Goal: Book appointment/travel/reservation

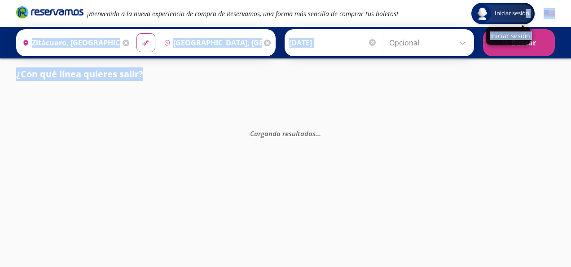
drag, startPoint x: 0, startPoint y: 0, endPoint x: 569, endPoint y: 102, distance: 578.1
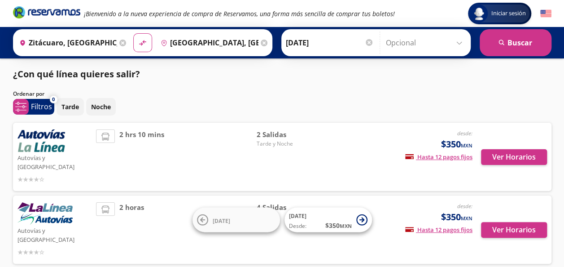
click at [529, 96] on div "Ordenar por" at bounding box center [282, 94] width 538 height 8
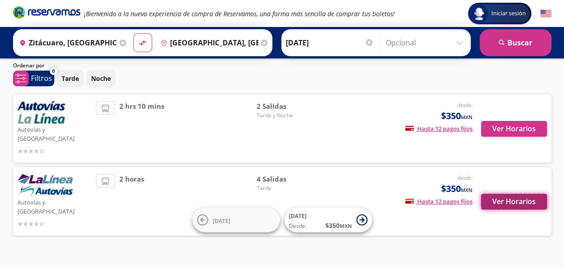
click at [509, 193] on button "Ver Horarios" at bounding box center [514, 201] width 66 height 16
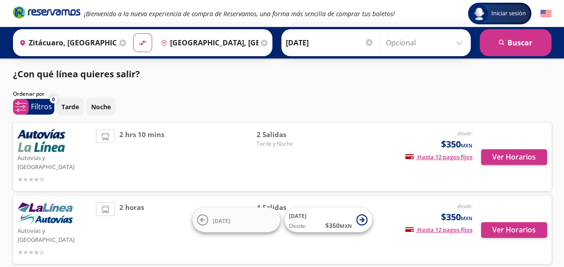
scroll to position [28, 0]
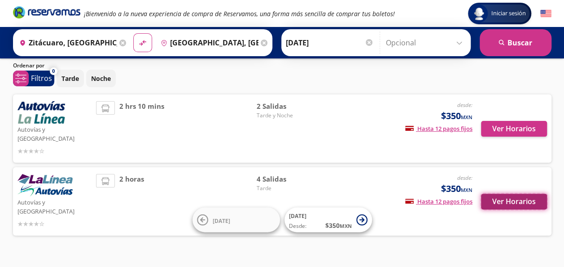
click at [511, 193] on button "Ver Horarios" at bounding box center [514, 201] width 66 height 16
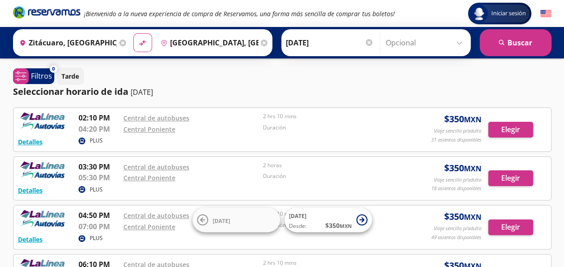
scroll to position [28, 0]
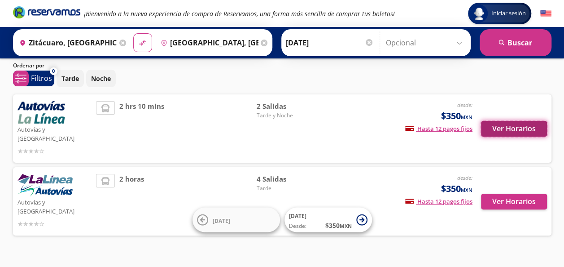
click at [516, 124] on button "Ver Horarios" at bounding box center [514, 129] width 66 height 16
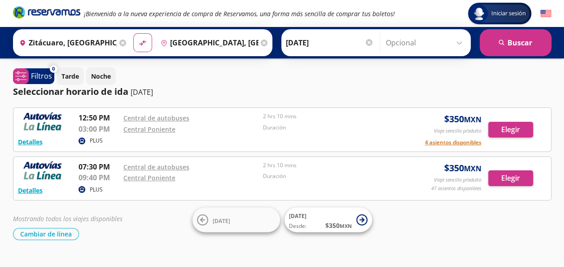
scroll to position [28, 0]
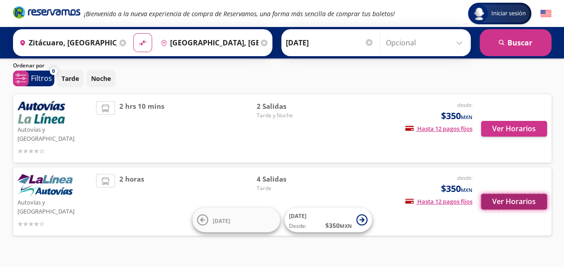
click at [534, 193] on button "Ver Horarios" at bounding box center [514, 201] width 66 height 16
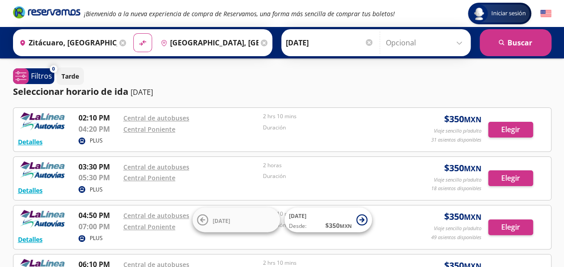
drag, startPoint x: 562, startPoint y: 130, endPoint x: 564, endPoint y: 146, distance: 16.3
click at [564, 146] on html "Iniciar sesión Iniciar sesión ¡Bienvenido a la nueva experiencia de compra de R…" at bounding box center [282, 191] width 564 height 382
